Goal: Find specific page/section

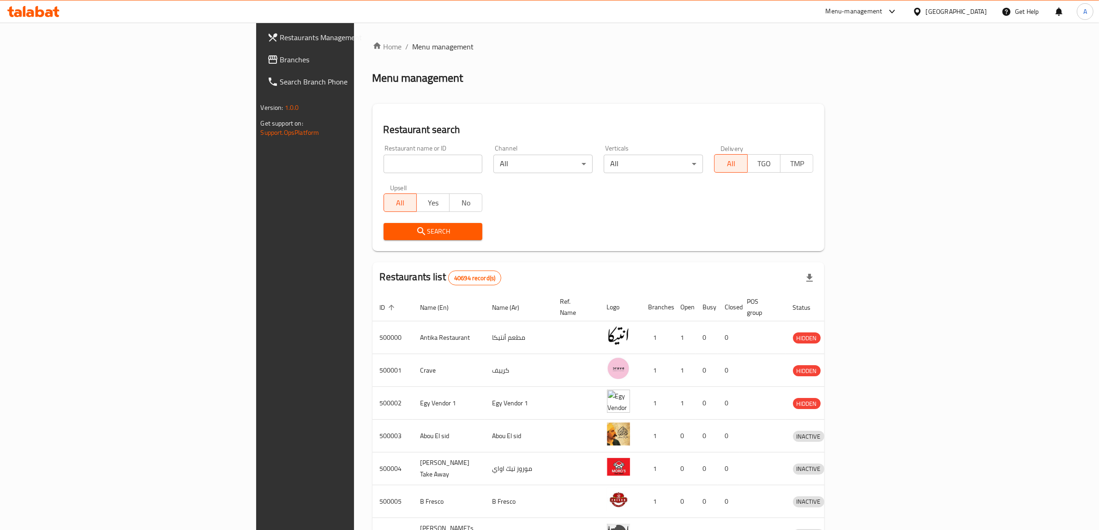
drag, startPoint x: 0, startPoint y: 0, endPoint x: 355, endPoint y: 167, distance: 392.8
click at [383, 167] on input "search" at bounding box center [432, 164] width 99 height 18
click at [393, 248] on div "Restaurant search Restaurant name or ID Restaurant name or ID Channel All ​ Ver…" at bounding box center [598, 177] width 452 height 147
click at [383, 167] on input "search" at bounding box center [432, 164] width 99 height 18
paste input "682343"
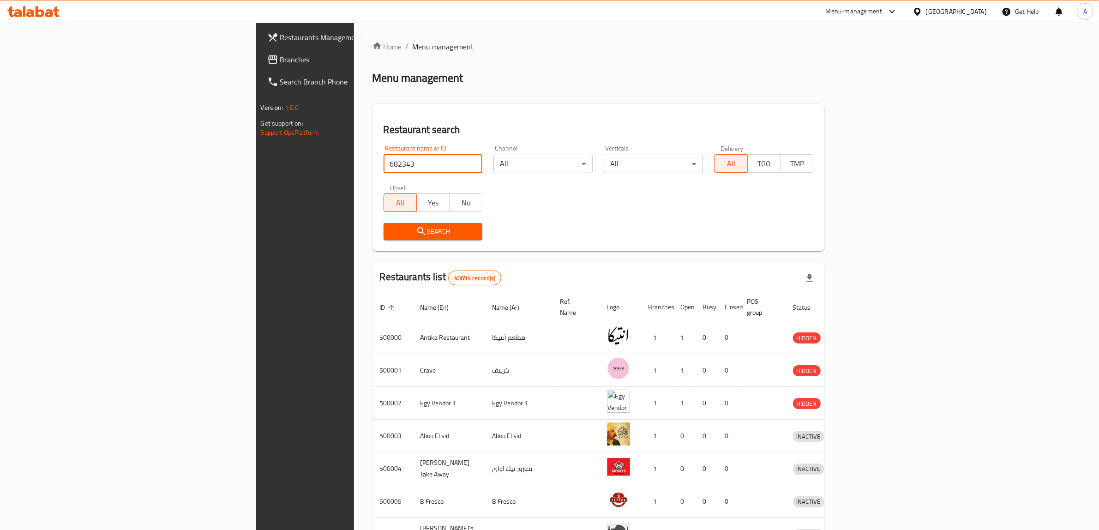
type input "682343"
click at [391, 236] on span "Search" at bounding box center [433, 232] width 84 height 12
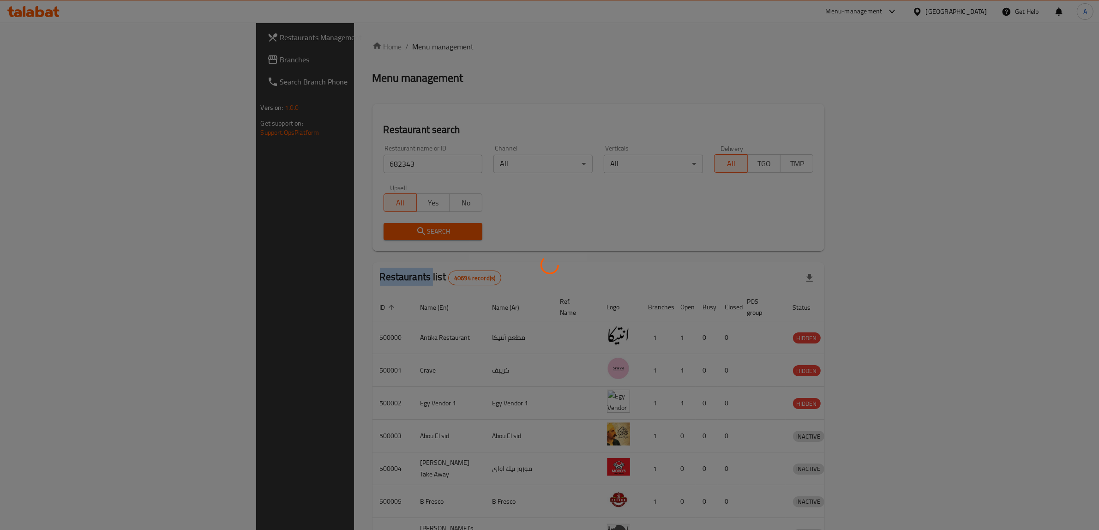
click at [350, 236] on div at bounding box center [549, 265] width 1099 height 530
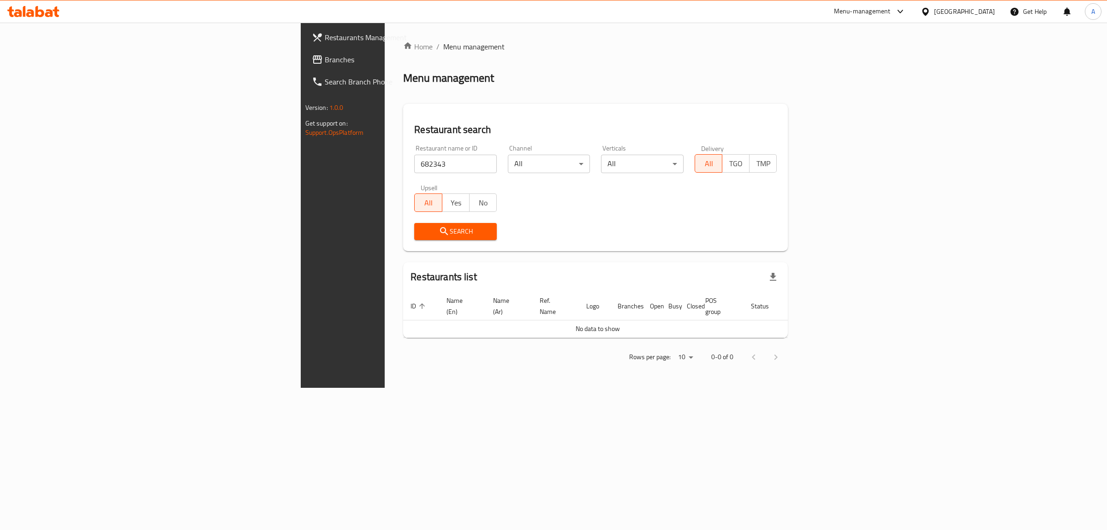
click at [725, 235] on div "Search" at bounding box center [596, 231] width 374 height 28
click at [325, 65] on span "Branches" at bounding box center [402, 59] width 154 height 11
